Goal: Task Accomplishment & Management: Complete application form

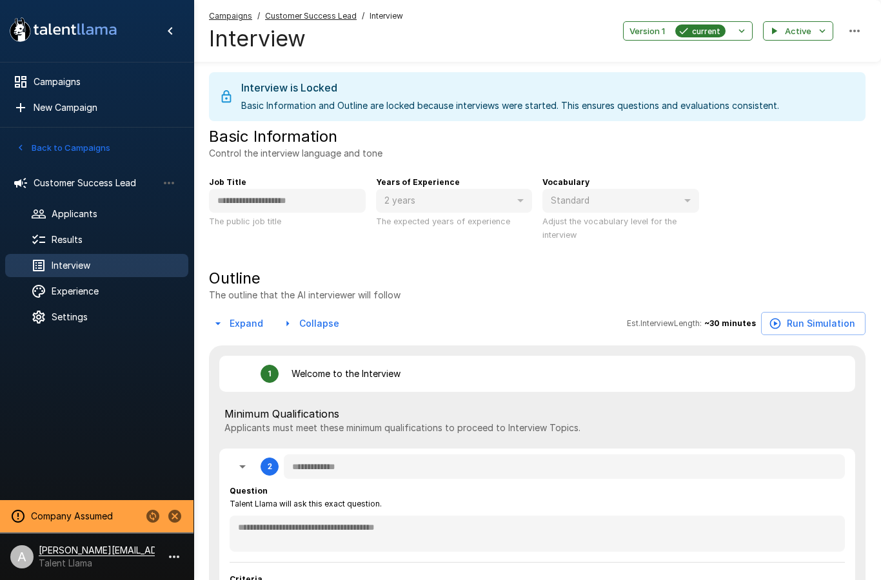
click at [105, 179] on span "Customer Success Lead" at bounding box center [96, 183] width 124 height 13
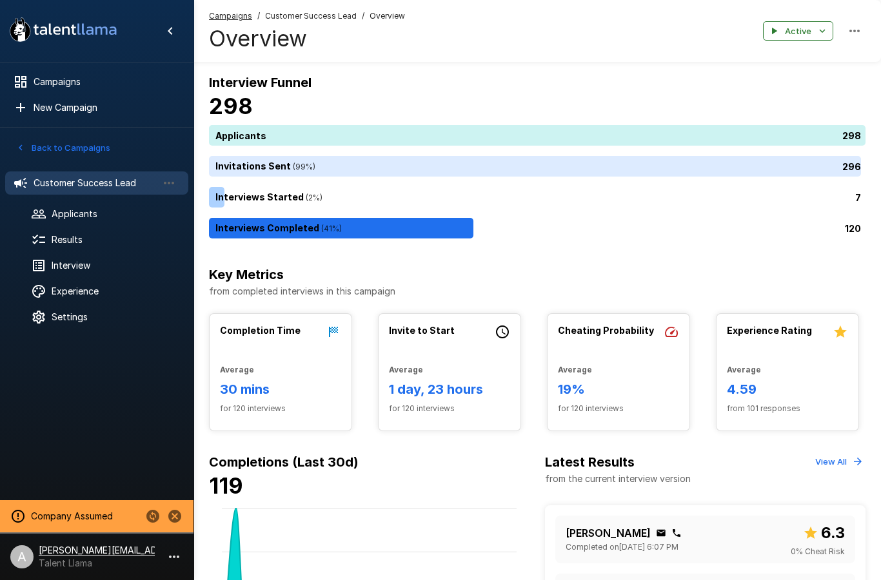
click at [80, 262] on span "Interview" at bounding box center [115, 265] width 126 height 13
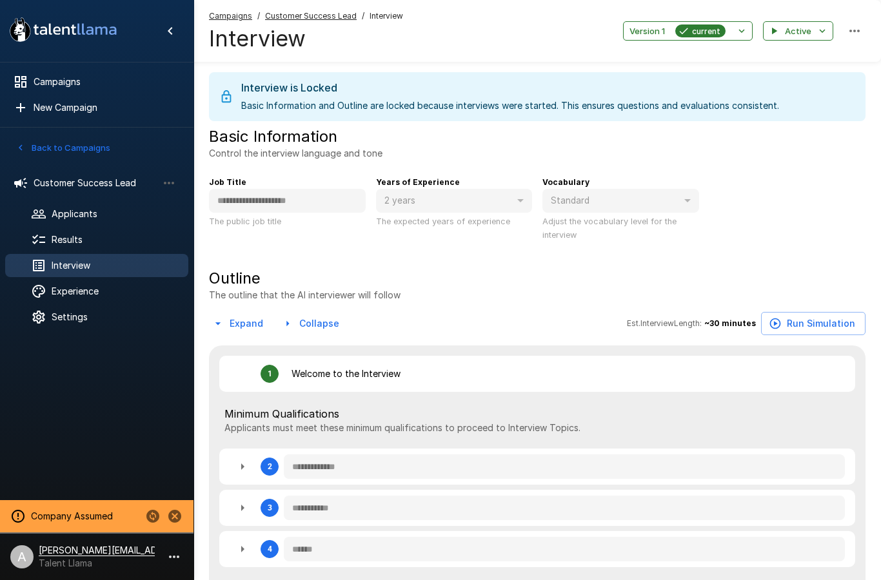
type textarea "*"
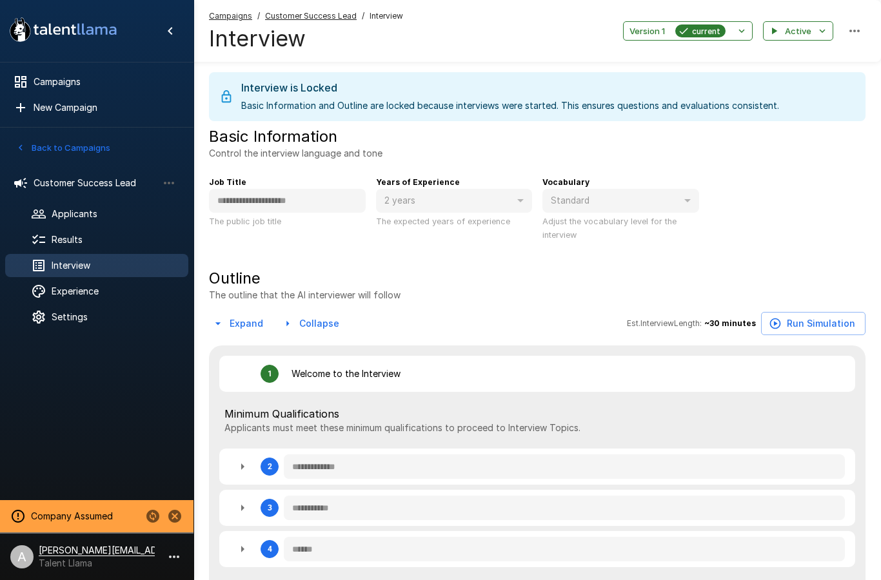
type textarea "*"
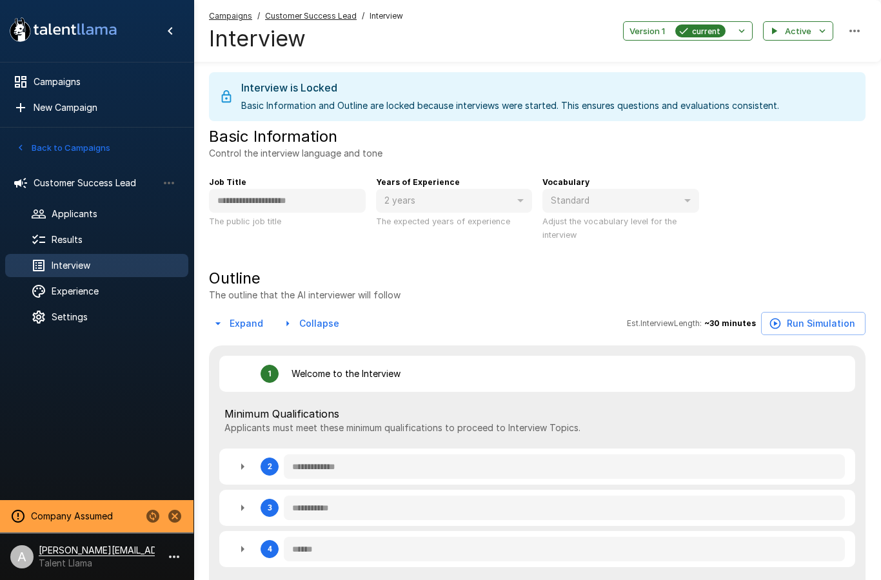
type textarea "*"
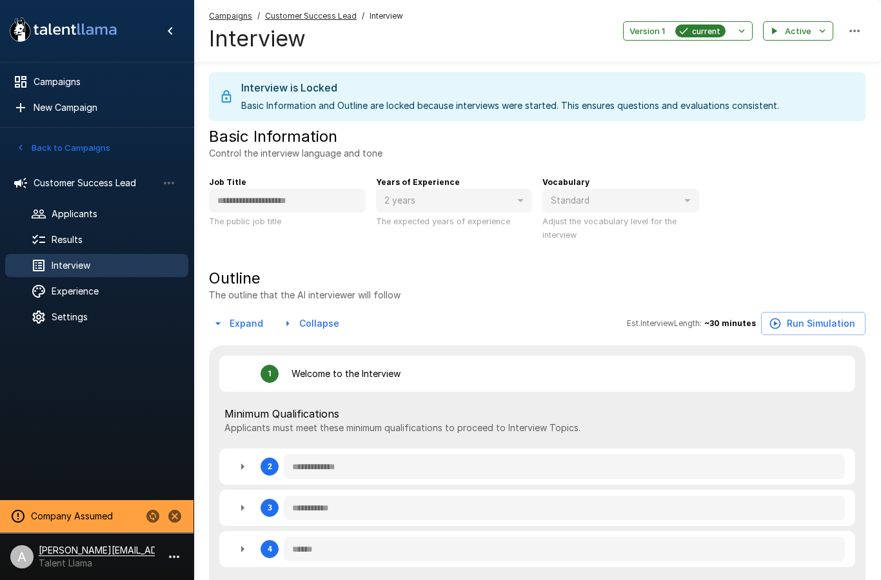
type textarea "*"
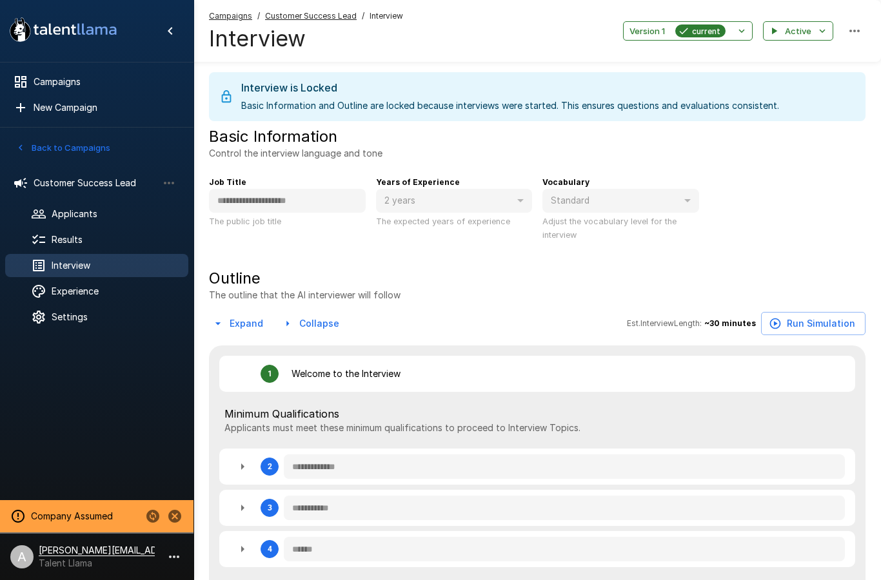
type textarea "*"
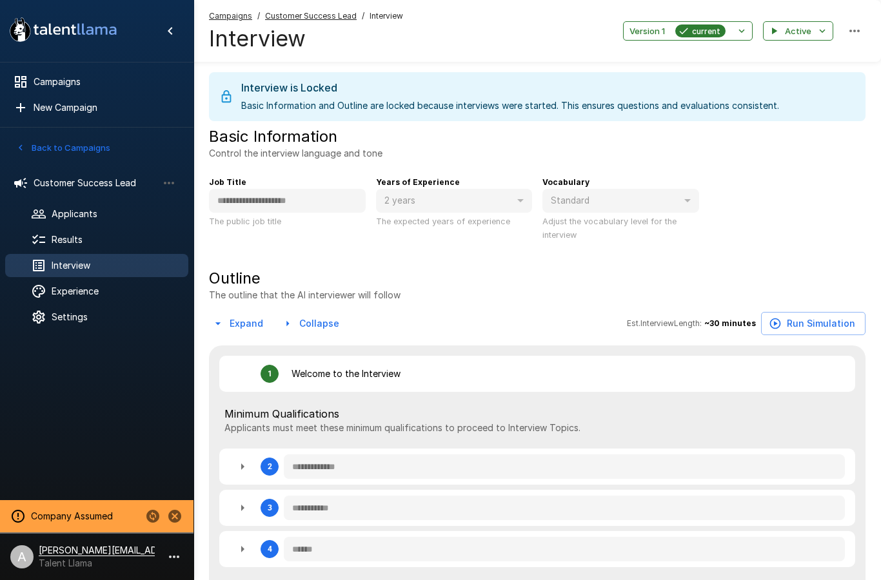
type textarea "*"
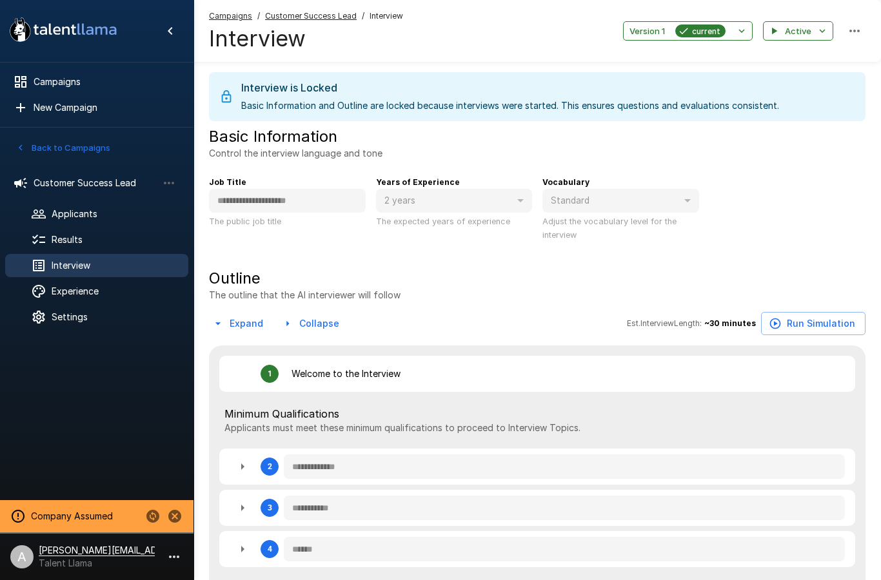
type textarea "*"
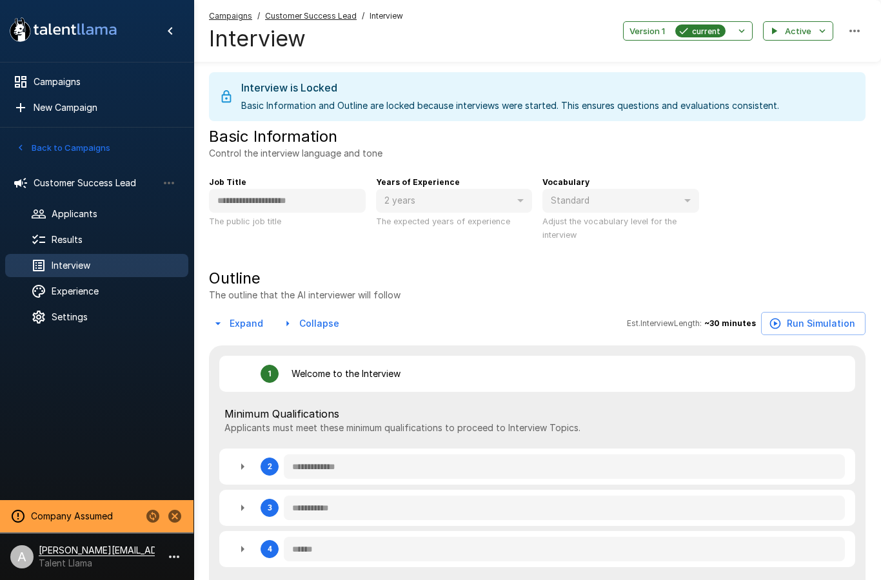
type textarea "*"
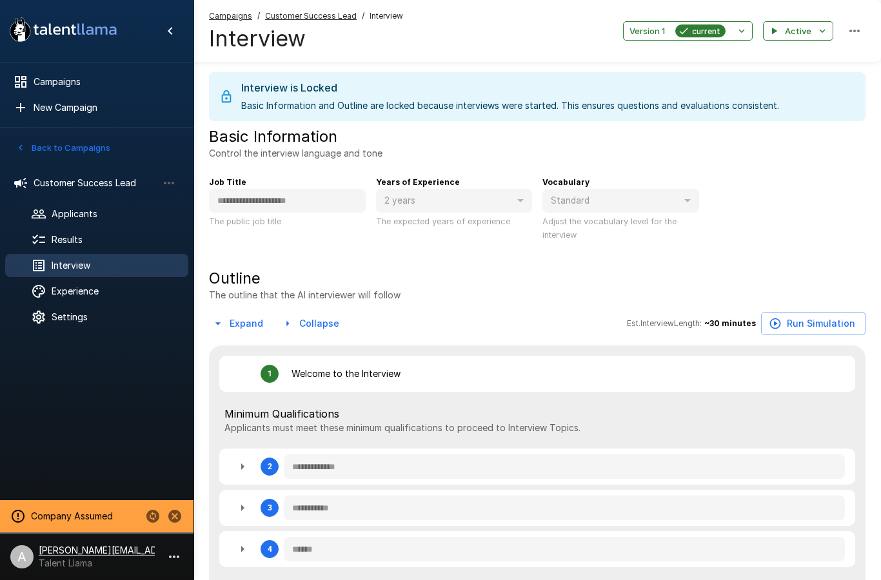
type textarea "*"
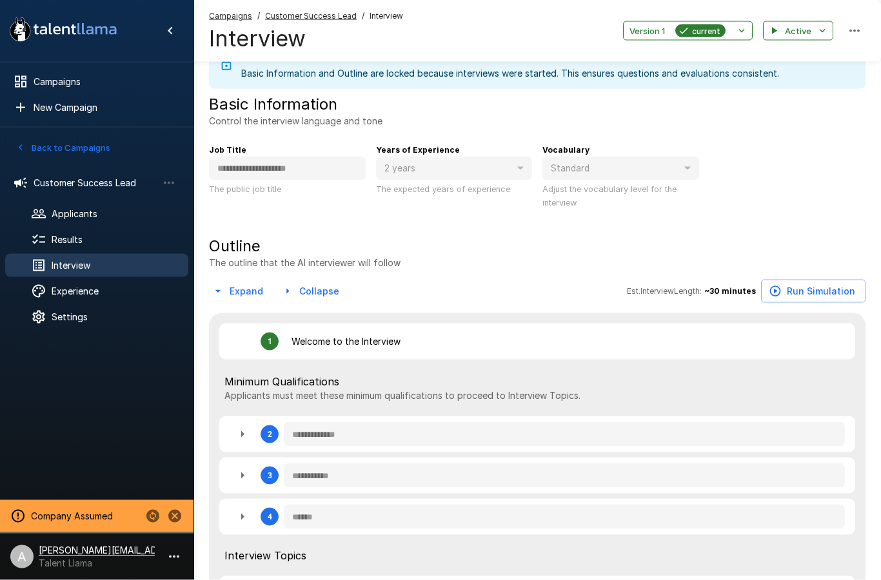
type textarea "*"
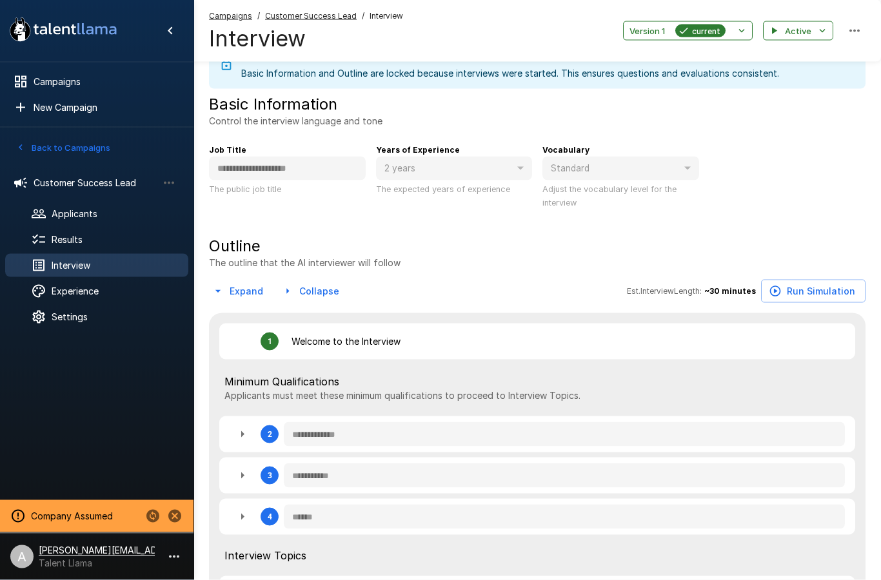
type textarea "*"
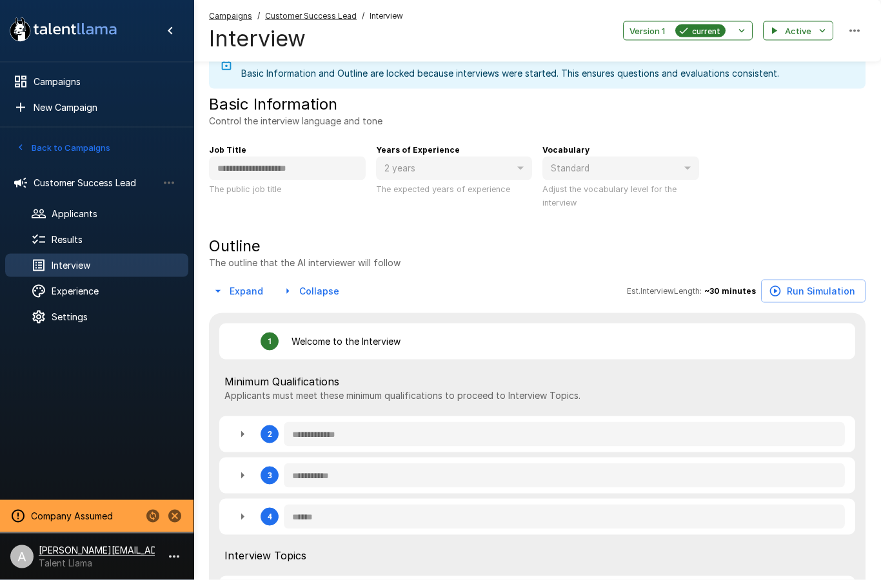
type textarea "*"
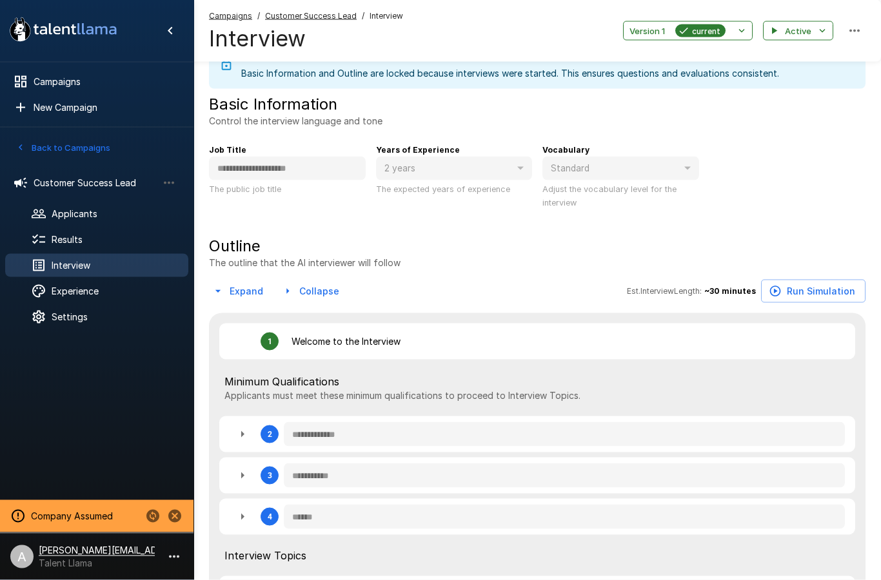
type textarea "*"
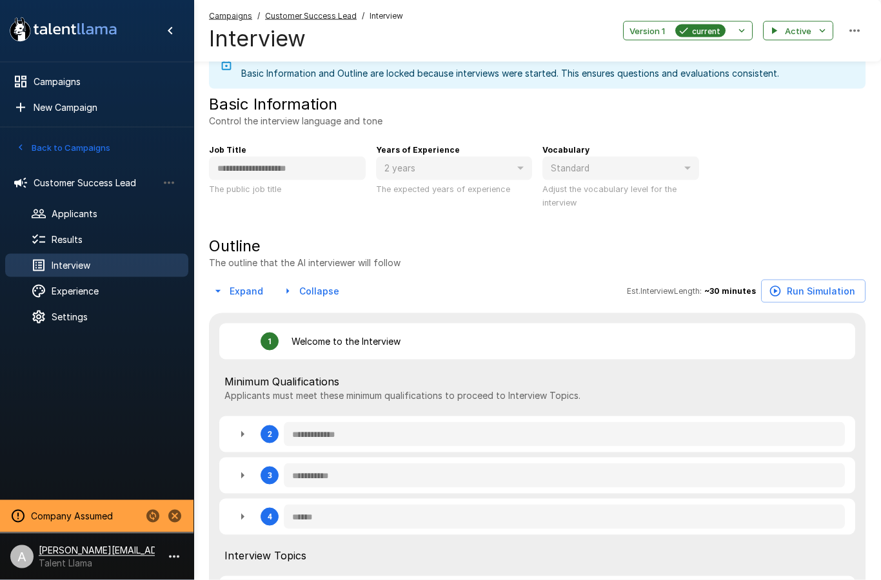
type textarea "*"
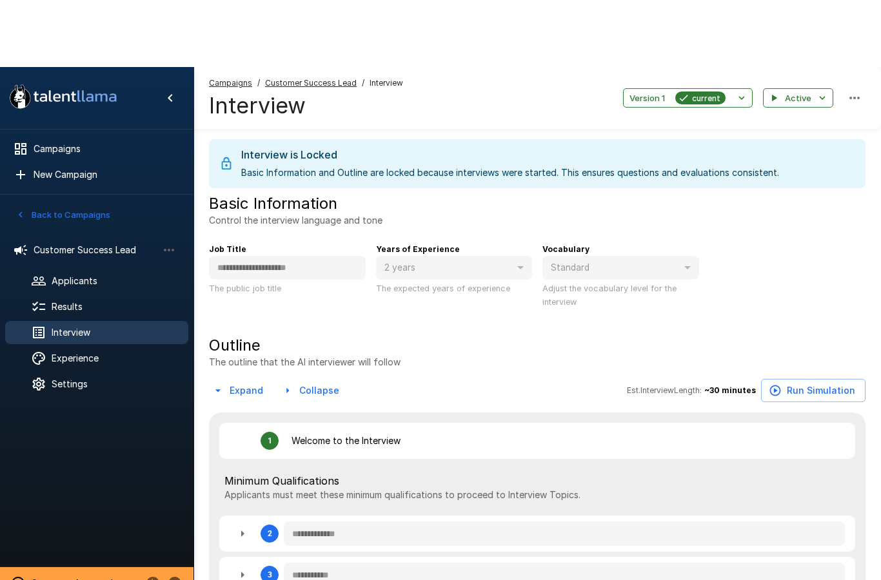
type textarea "*"
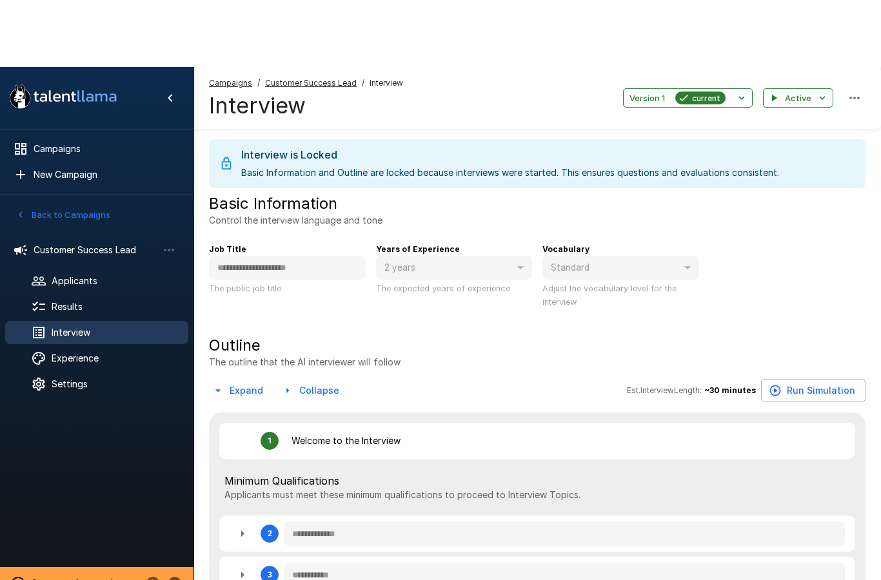
type textarea "*"
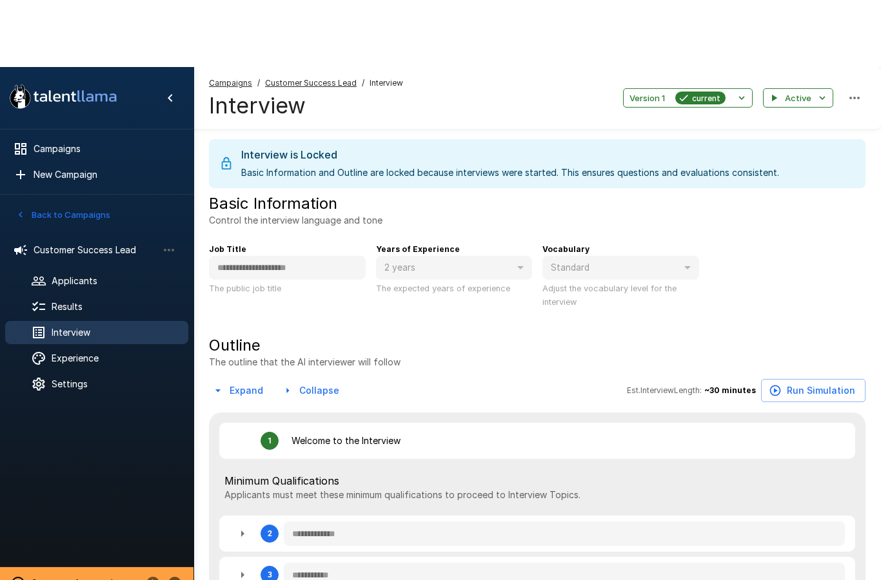
type textarea "*"
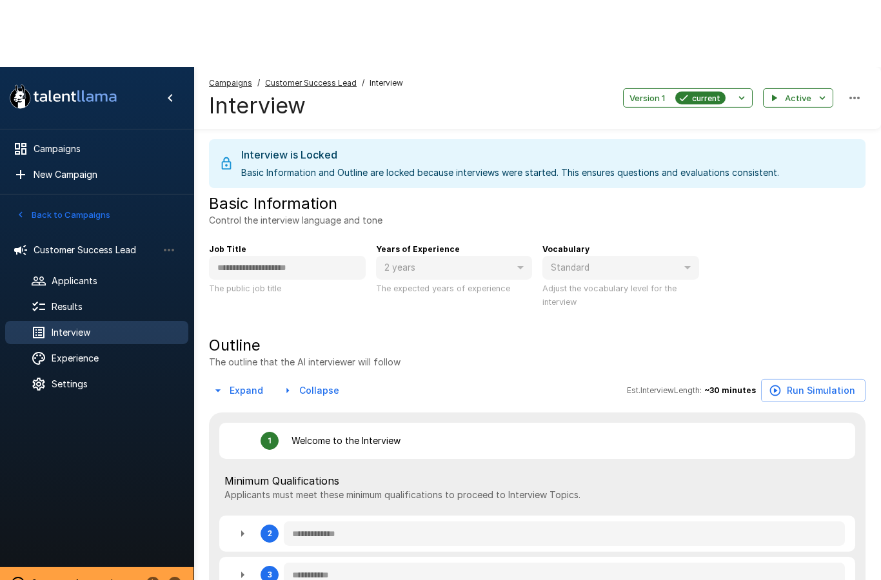
type textarea "*"
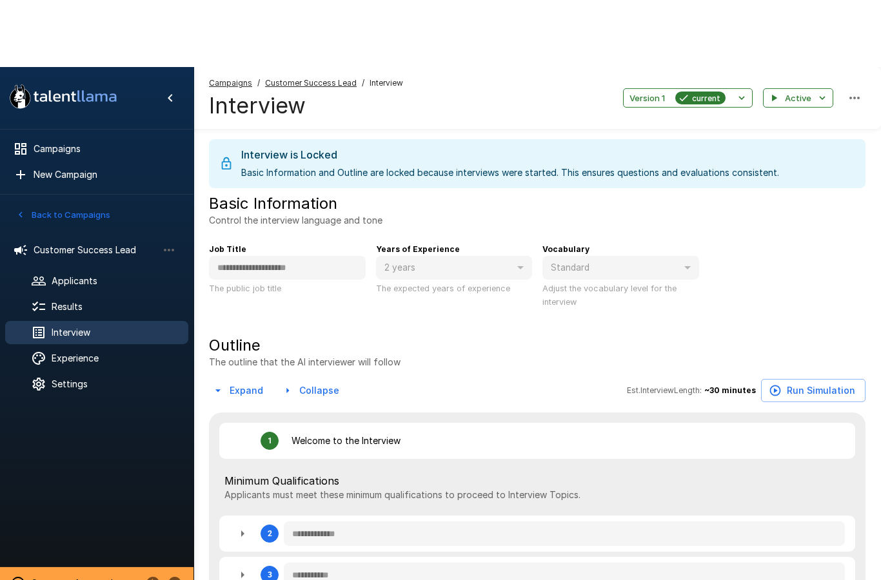
type textarea "*"
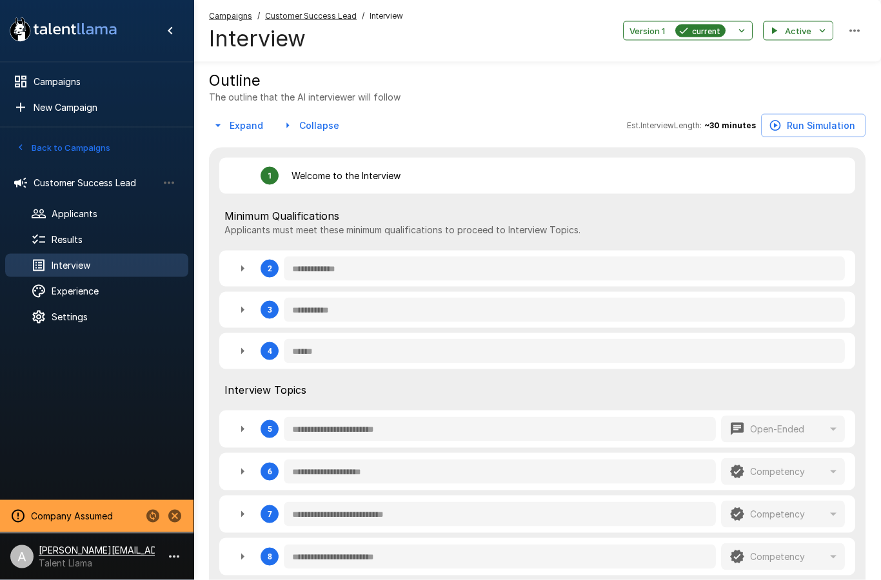
scroll to position [199, 0]
click at [227, 312] on div "**********" at bounding box center [537, 309] width 636 height 36
type textarea "*"
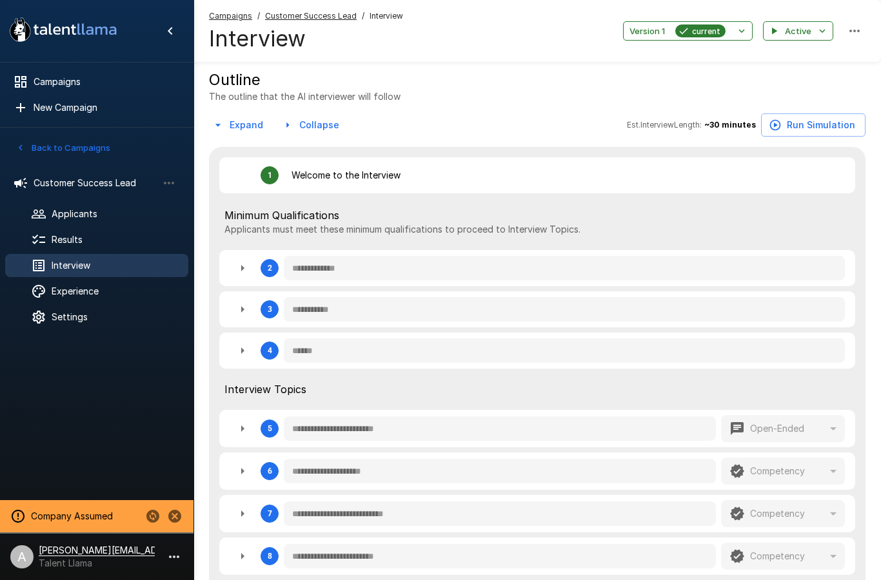
type textarea "*"
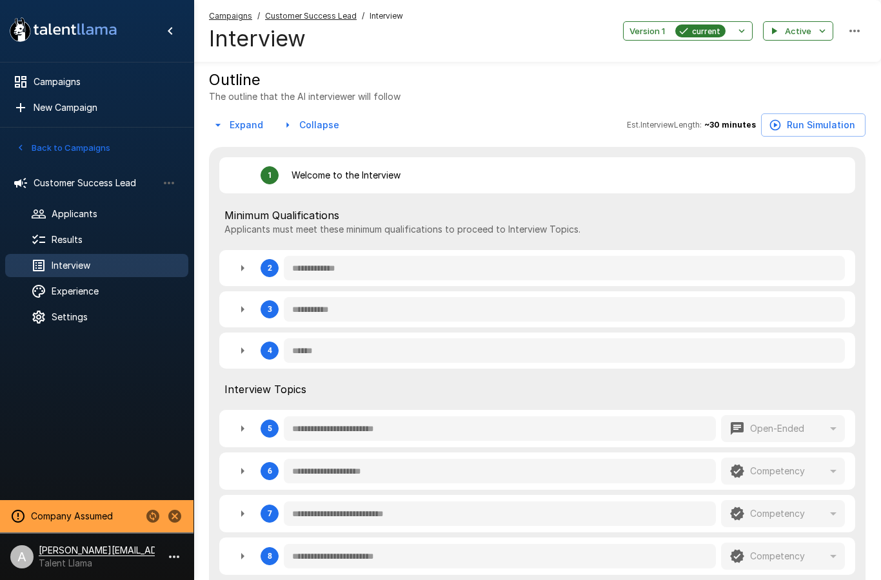
type textarea "*"
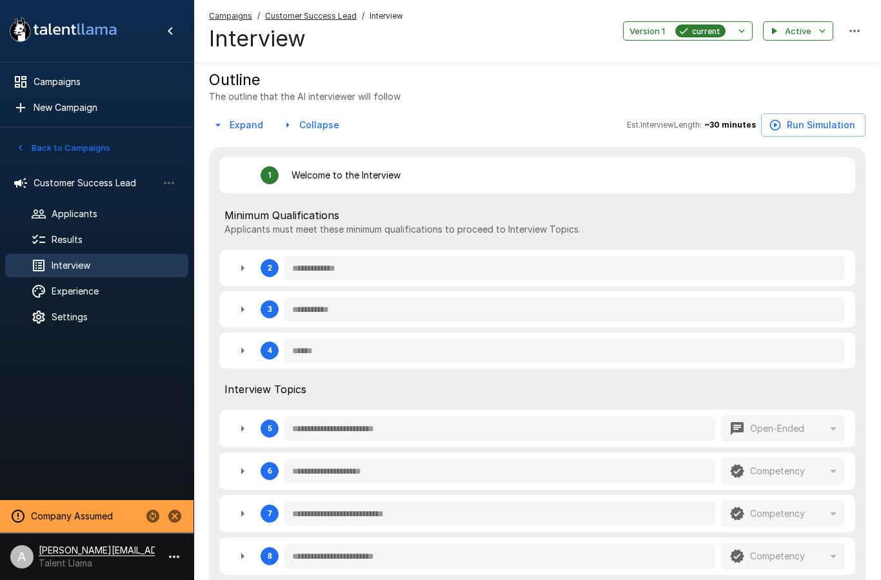
type textarea "*"
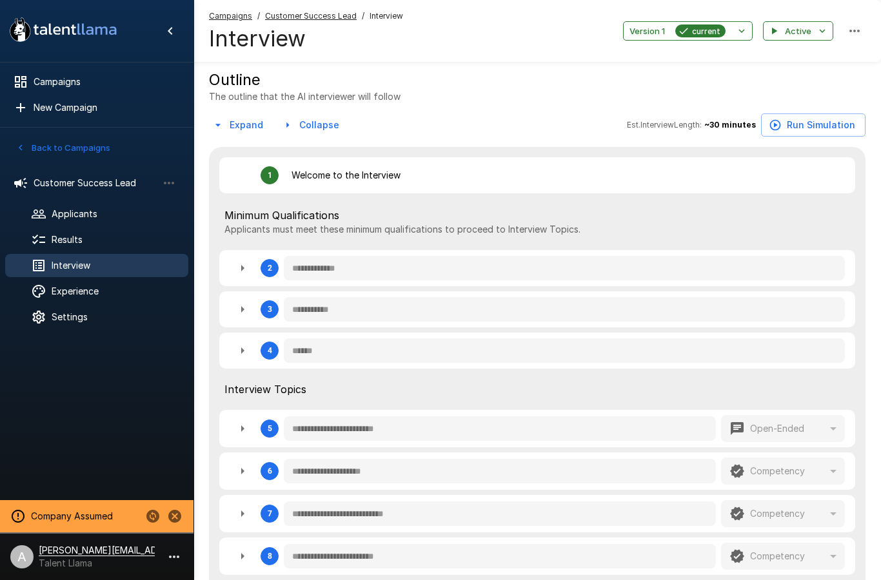
type textarea "*"
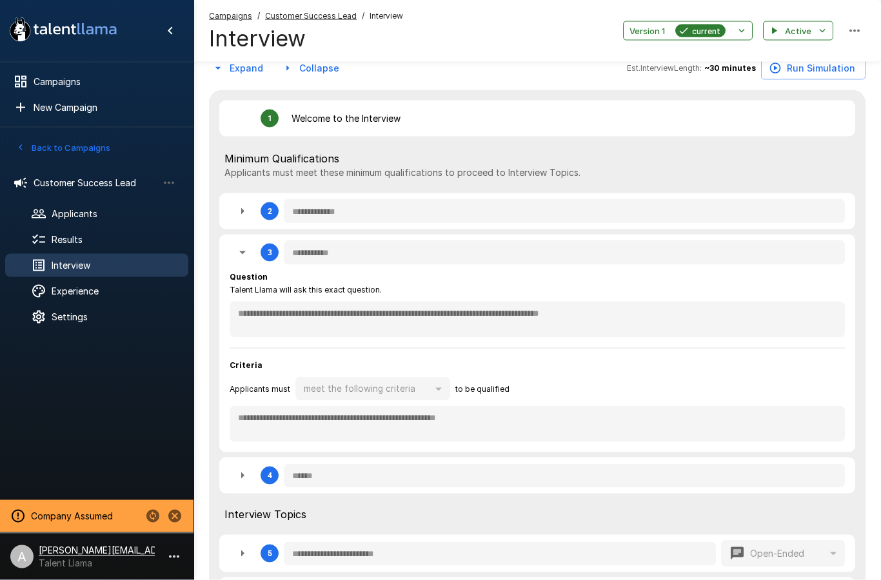
type textarea "*"
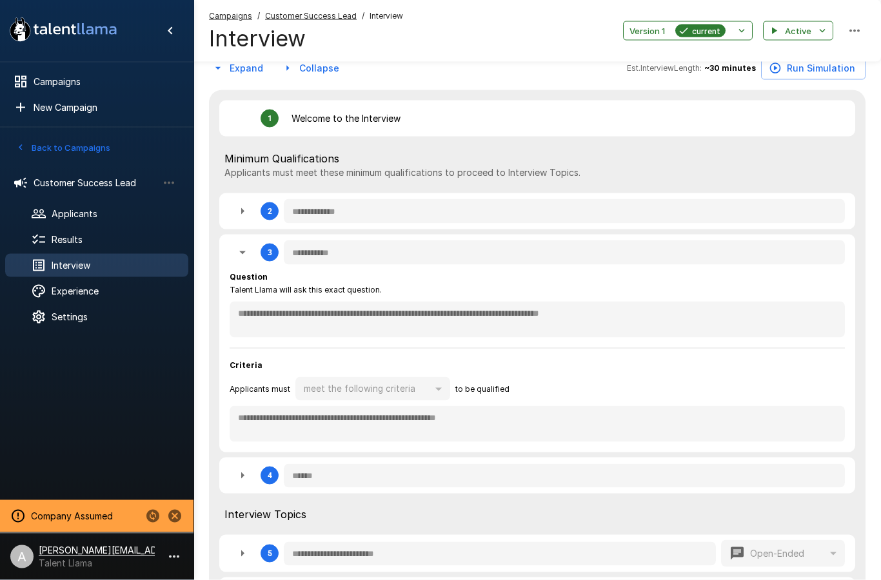
type textarea "*"
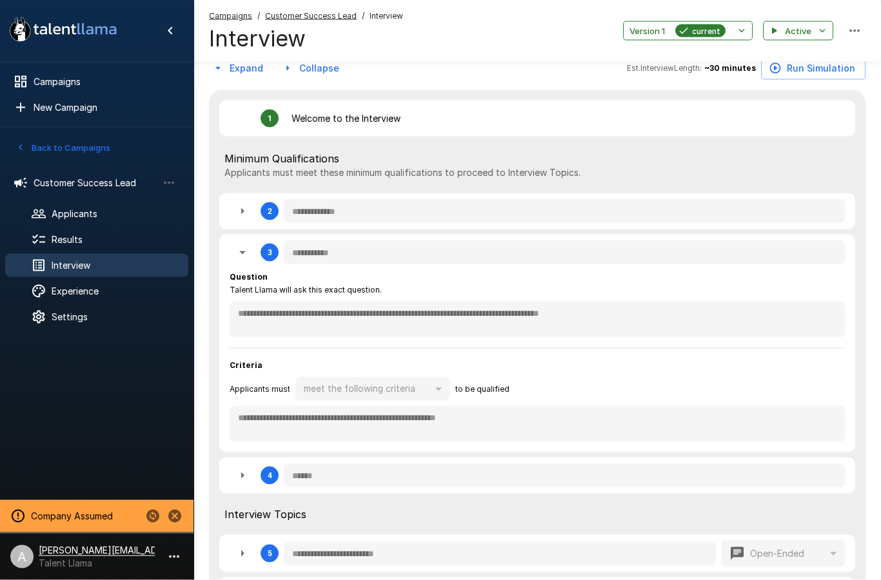
type textarea "*"
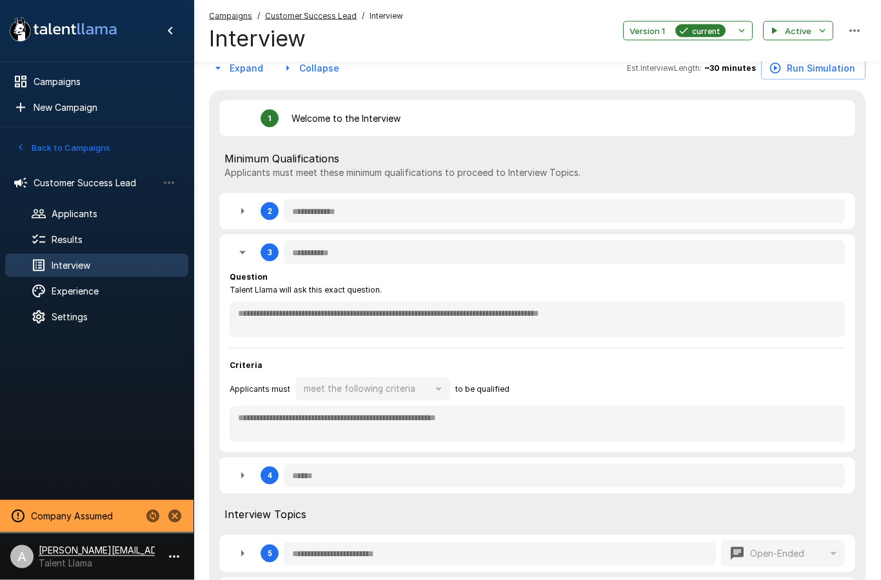
type textarea "*"
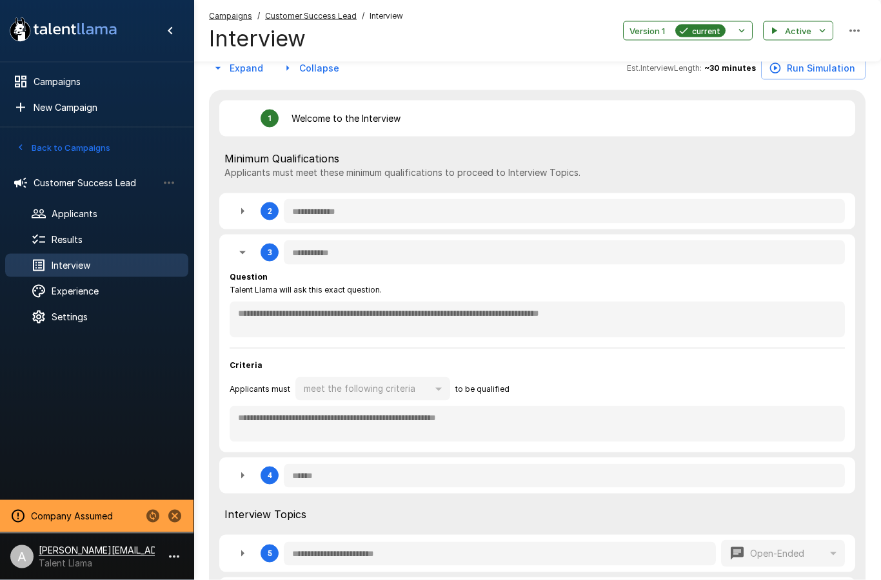
type textarea "*"
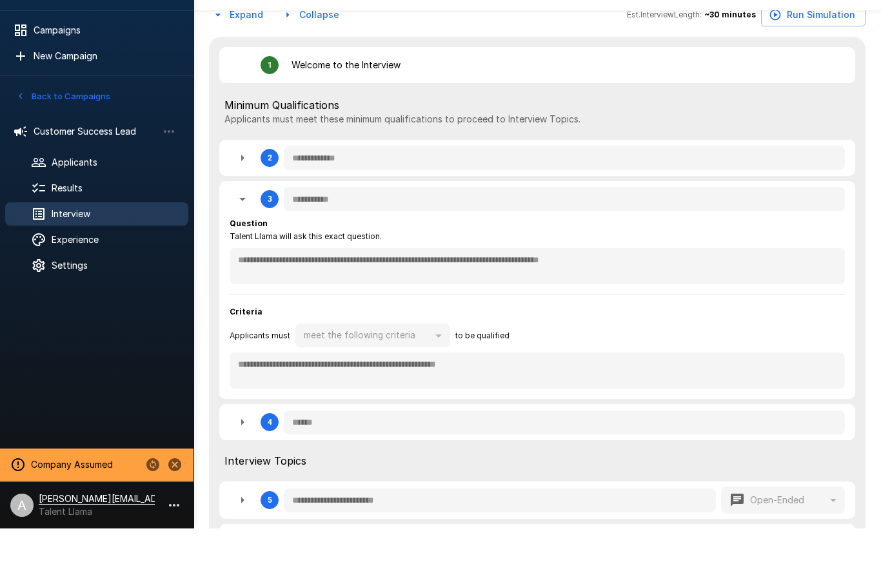
type textarea "*"
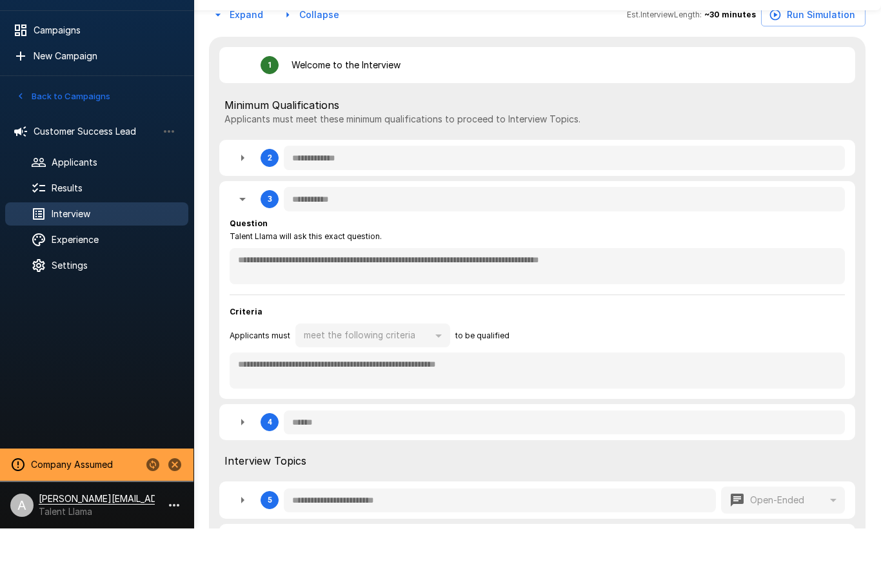
type textarea "*"
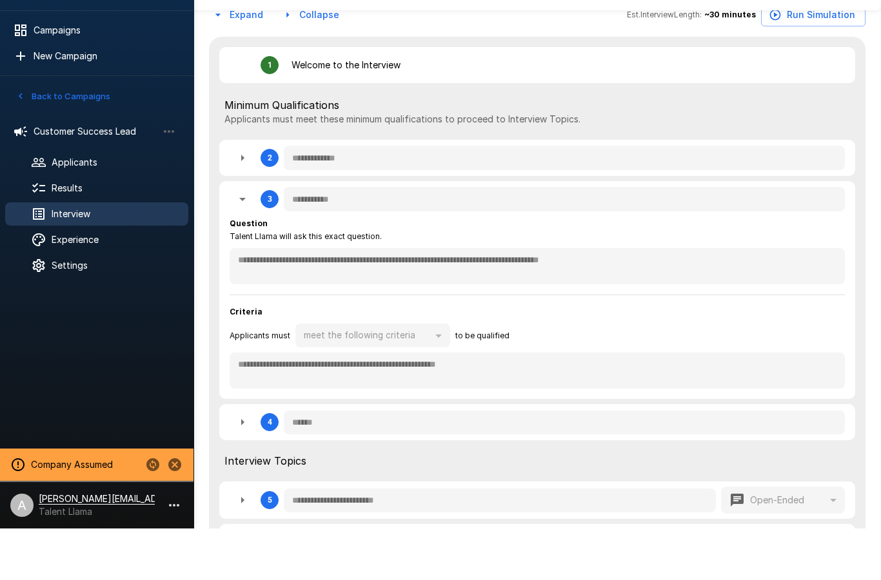
type textarea "*"
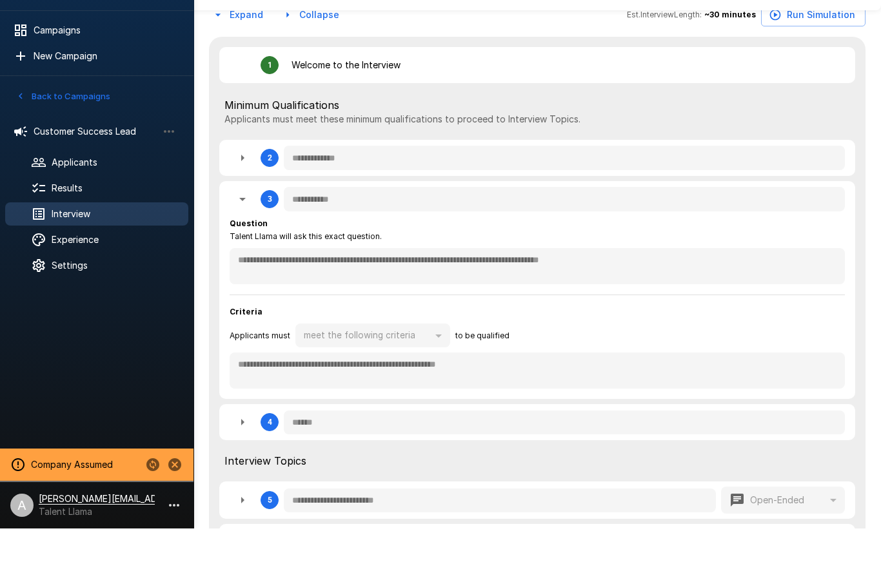
type textarea "*"
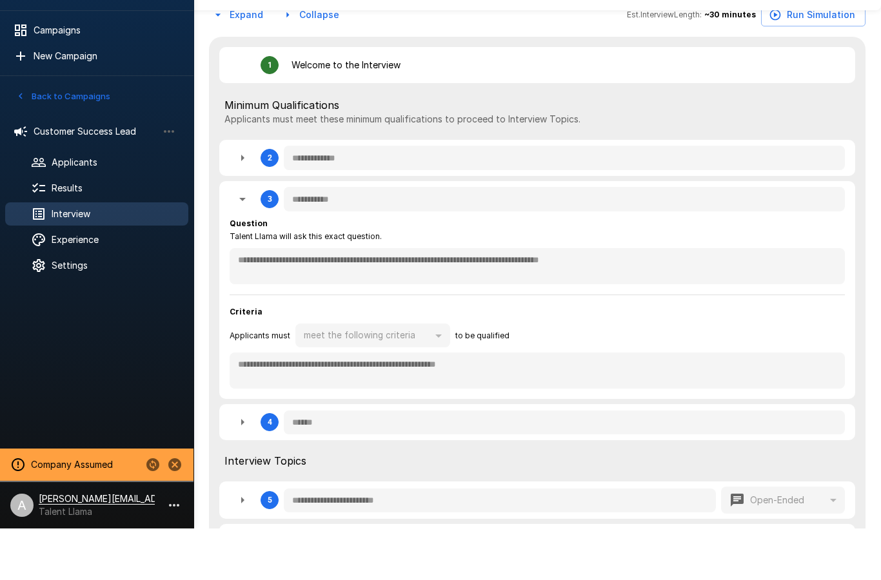
type textarea "*"
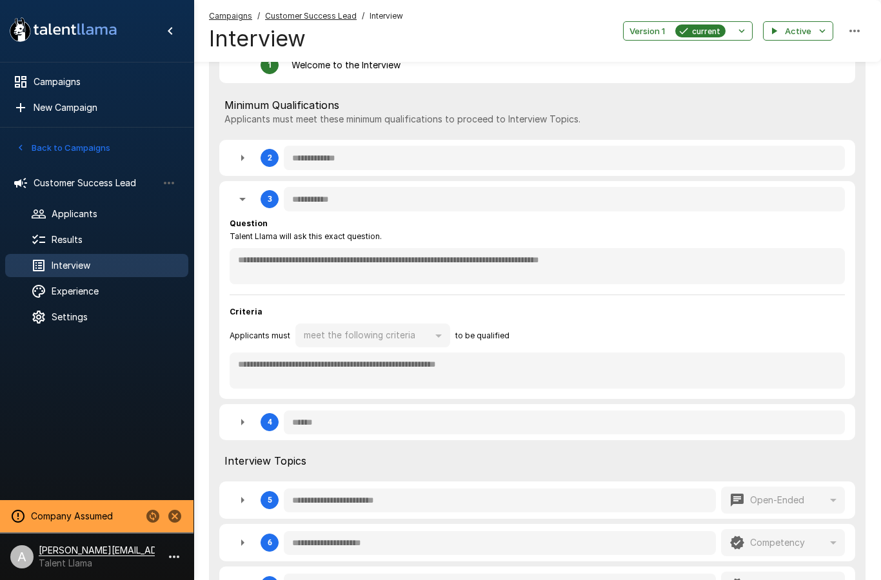
click at [106, 318] on span "Settings" at bounding box center [115, 317] width 126 height 13
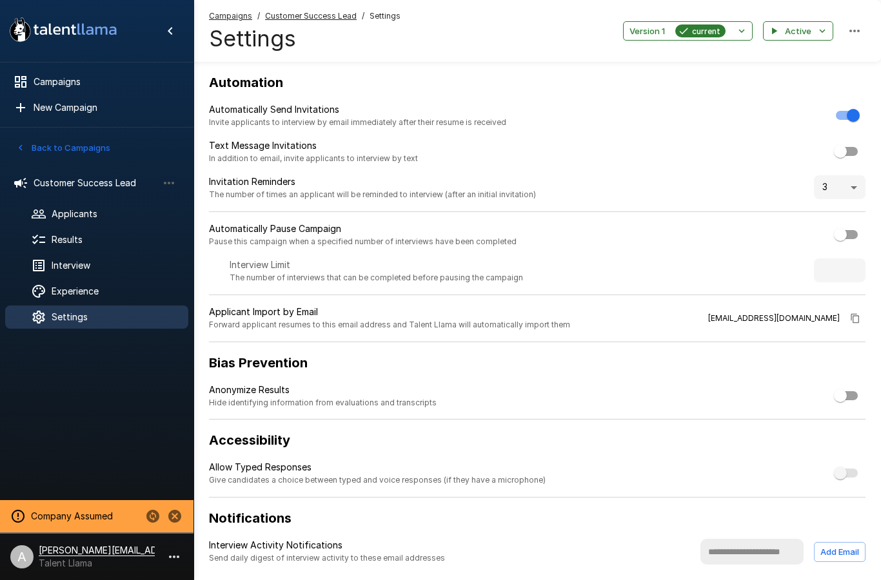
scroll to position [53, 0]
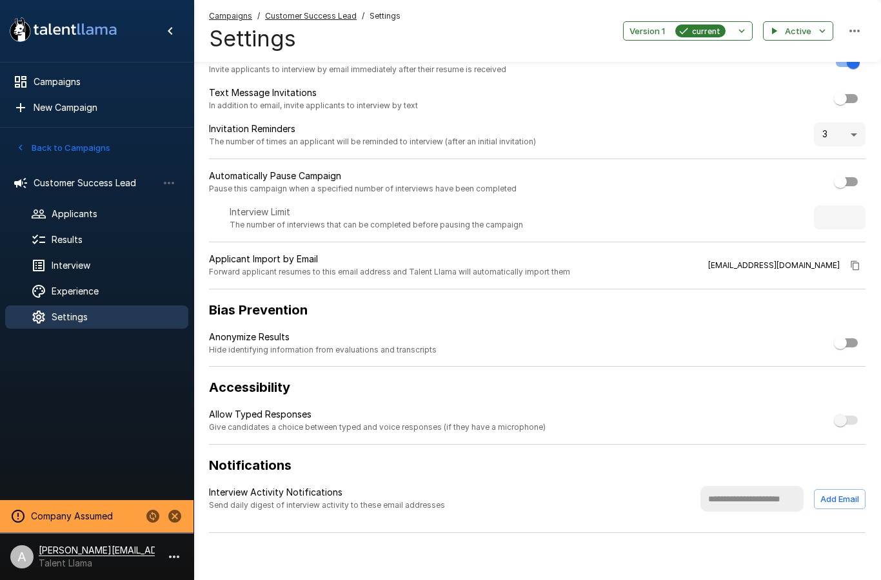
click at [103, 297] on span "Experience" at bounding box center [115, 291] width 126 height 13
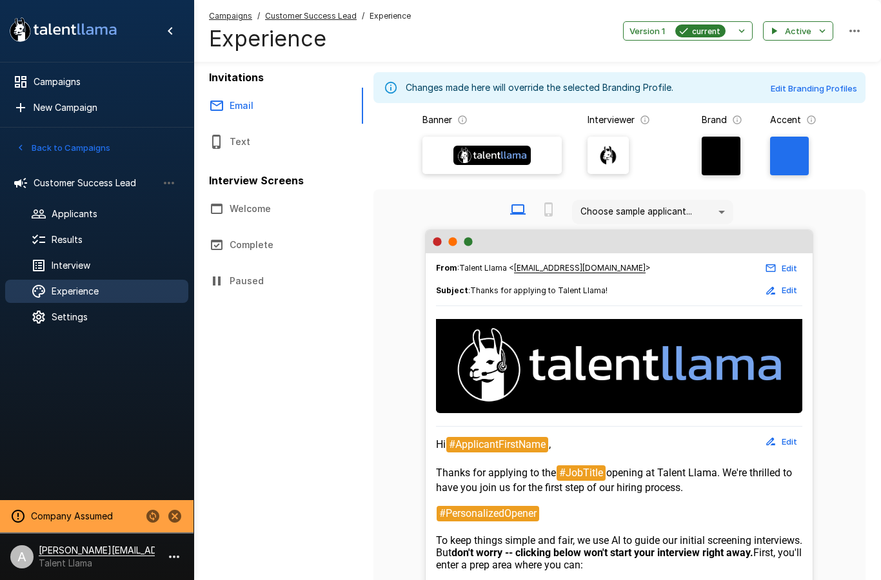
click at [103, 380] on div at bounding box center [96, 416] width 193 height 159
click at [69, 382] on div at bounding box center [96, 416] width 193 height 159
click at [88, 367] on div at bounding box center [96, 416] width 193 height 159
click at [71, 370] on div at bounding box center [96, 416] width 193 height 159
click at [54, 381] on div at bounding box center [96, 416] width 193 height 159
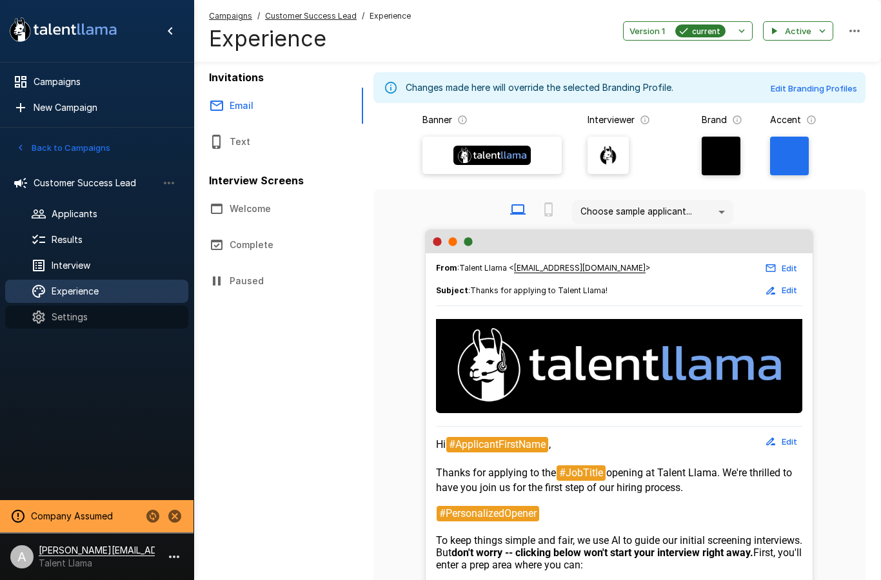
click at [54, 381] on div at bounding box center [96, 416] width 193 height 159
click at [72, 315] on span "Settings" at bounding box center [115, 317] width 126 height 13
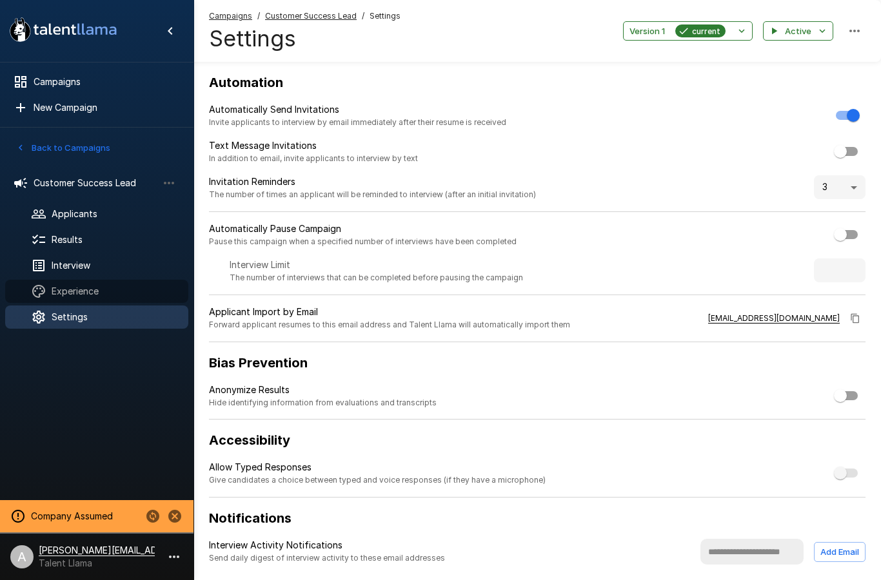
click at [97, 295] on span "Experience" at bounding box center [115, 291] width 126 height 13
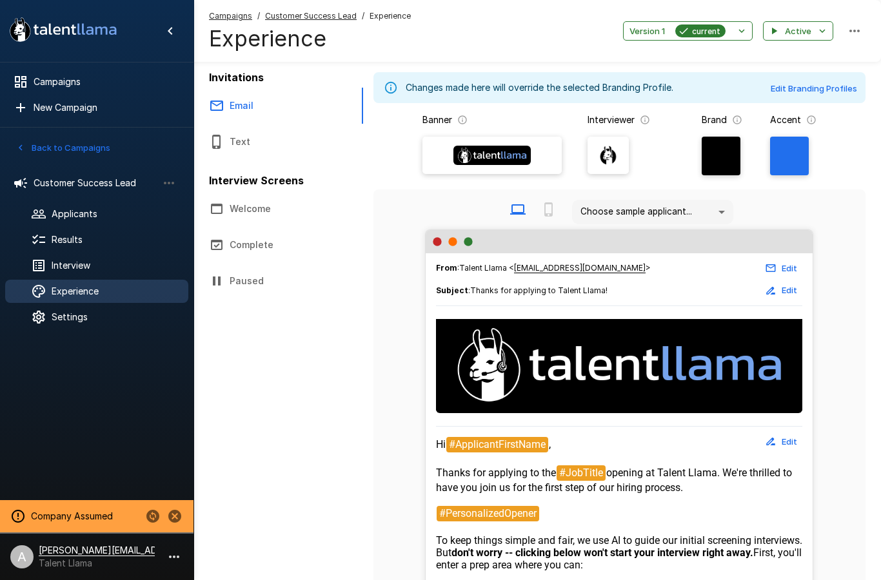
click at [257, 200] on button "Welcome" at bounding box center [278, 209] width 170 height 36
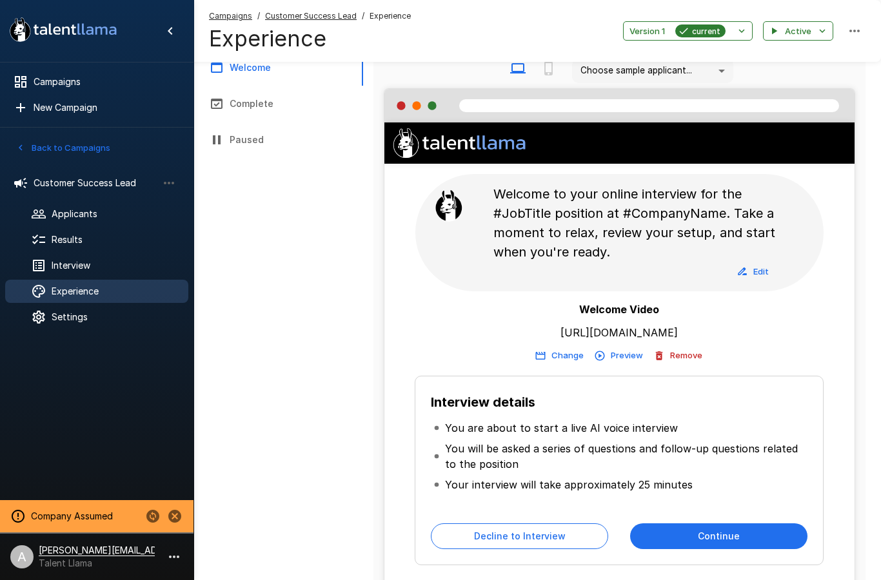
scroll to position [193, 0]
